Goal: Information Seeking & Learning: Learn about a topic

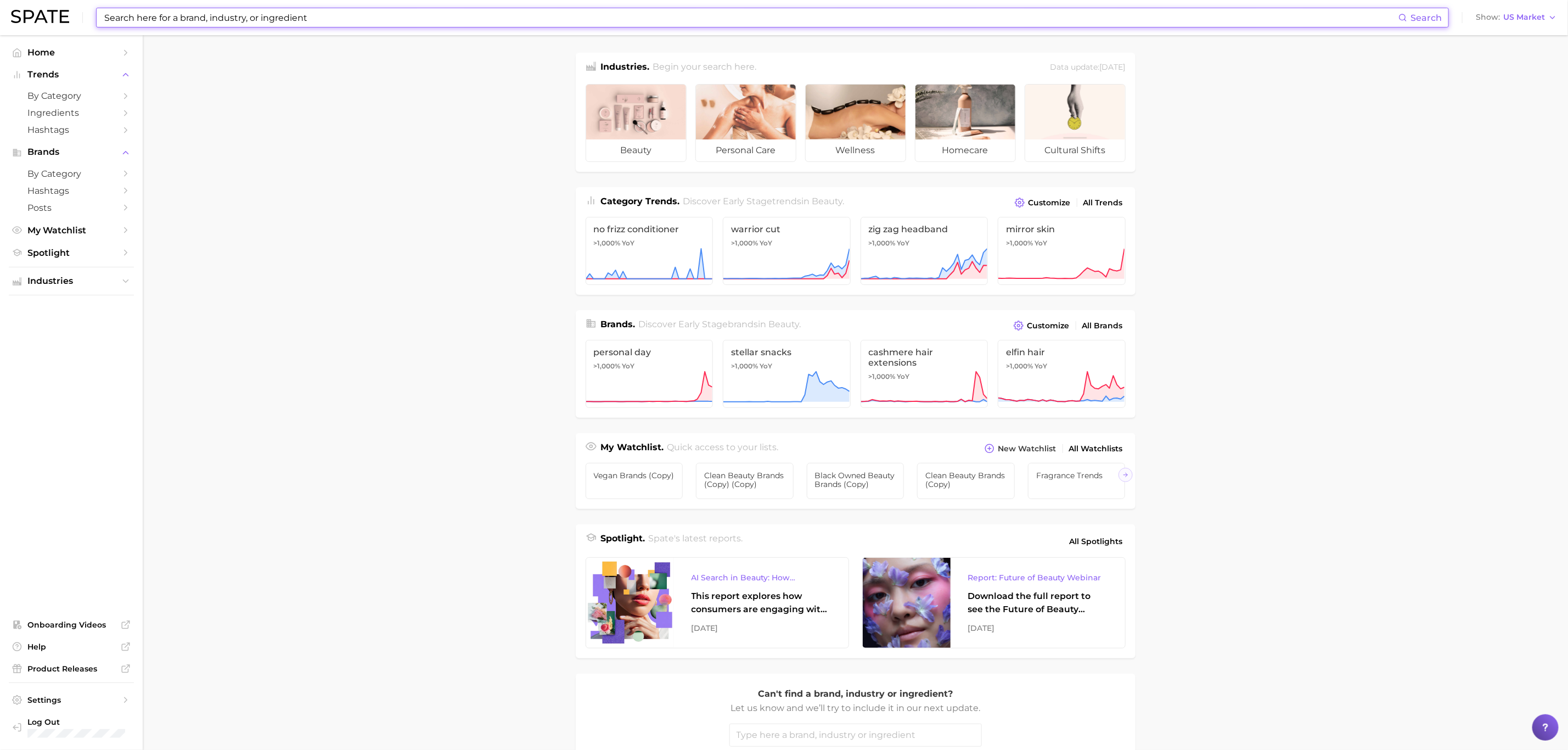
click at [219, 12] on input at bounding box center [751, 18] width 1295 height 19
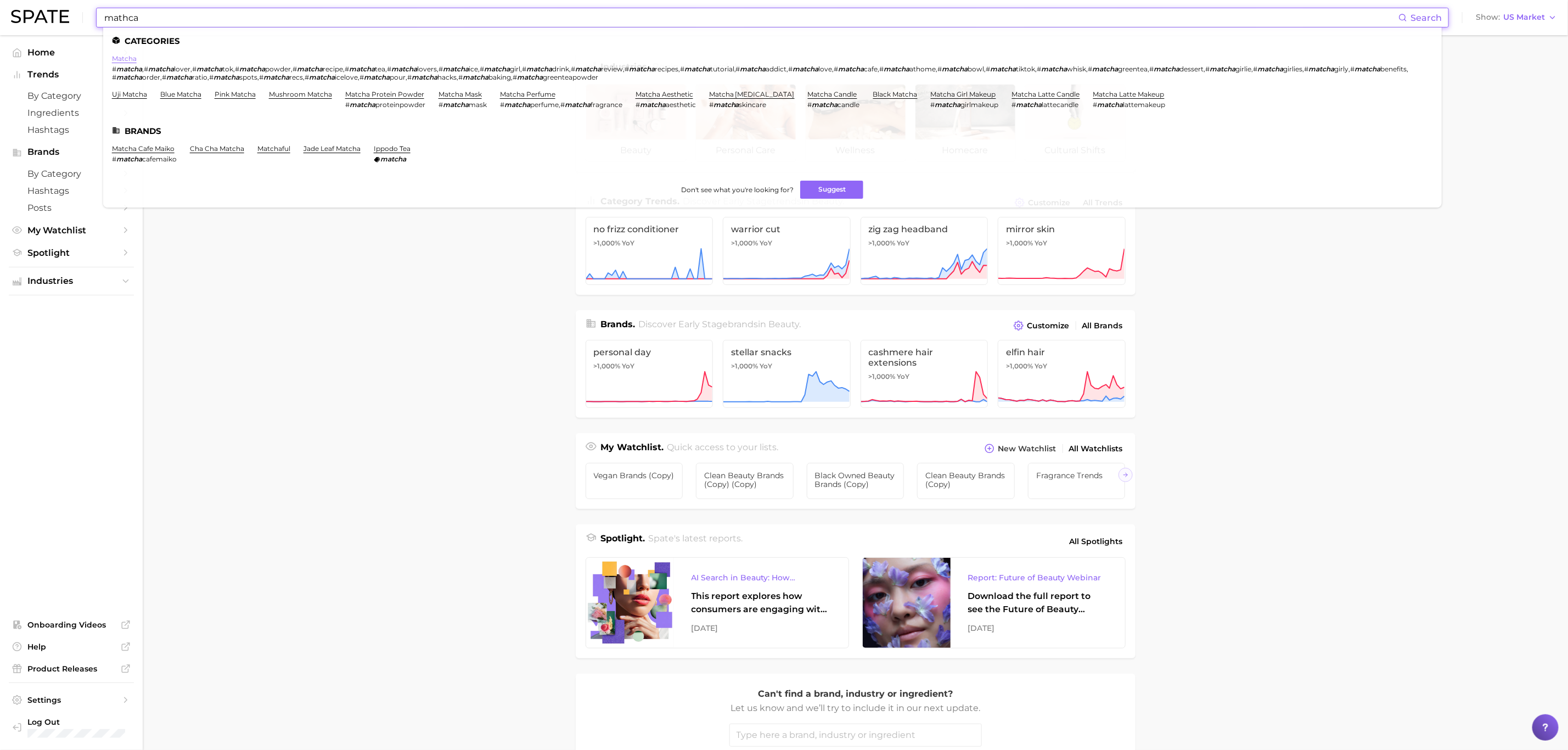
type input "mathca"
click at [127, 58] on link "matcha" at bounding box center [124, 58] width 25 height 9
